Goal: Task Accomplishment & Management: Use online tool/utility

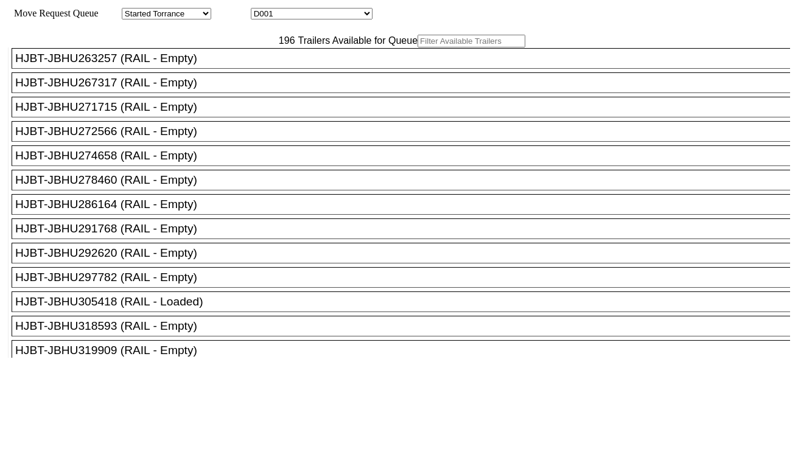
scroll to position [1149, 0]
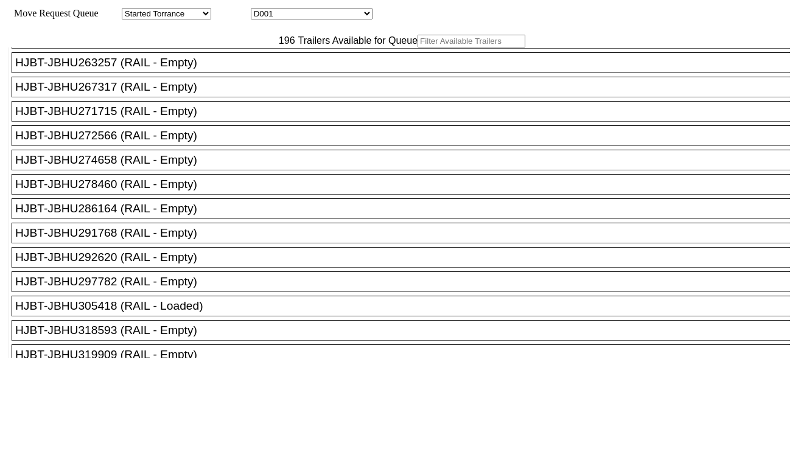
click at [210, 94] on div "HJBT-JBHU267317 (RAIL - Empty)" at bounding box center [406, 86] width 782 height 13
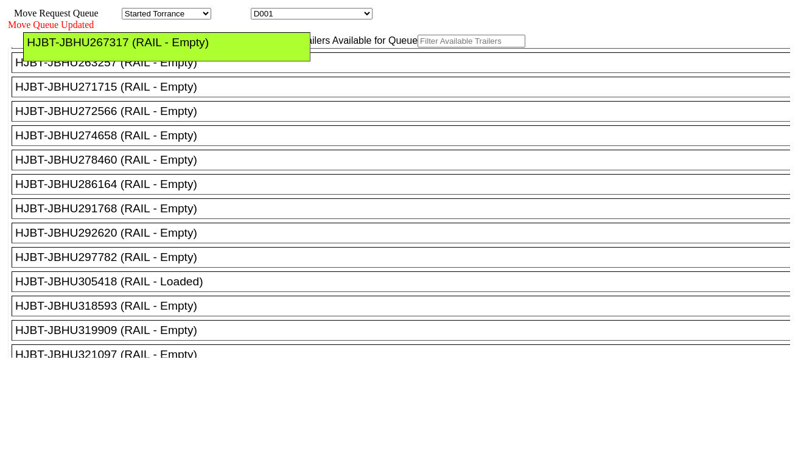
drag, startPoint x: 546, startPoint y: 138, endPoint x: 546, endPoint y: 94, distance: 43.8
